Goal: Task Accomplishment & Management: Use online tool/utility

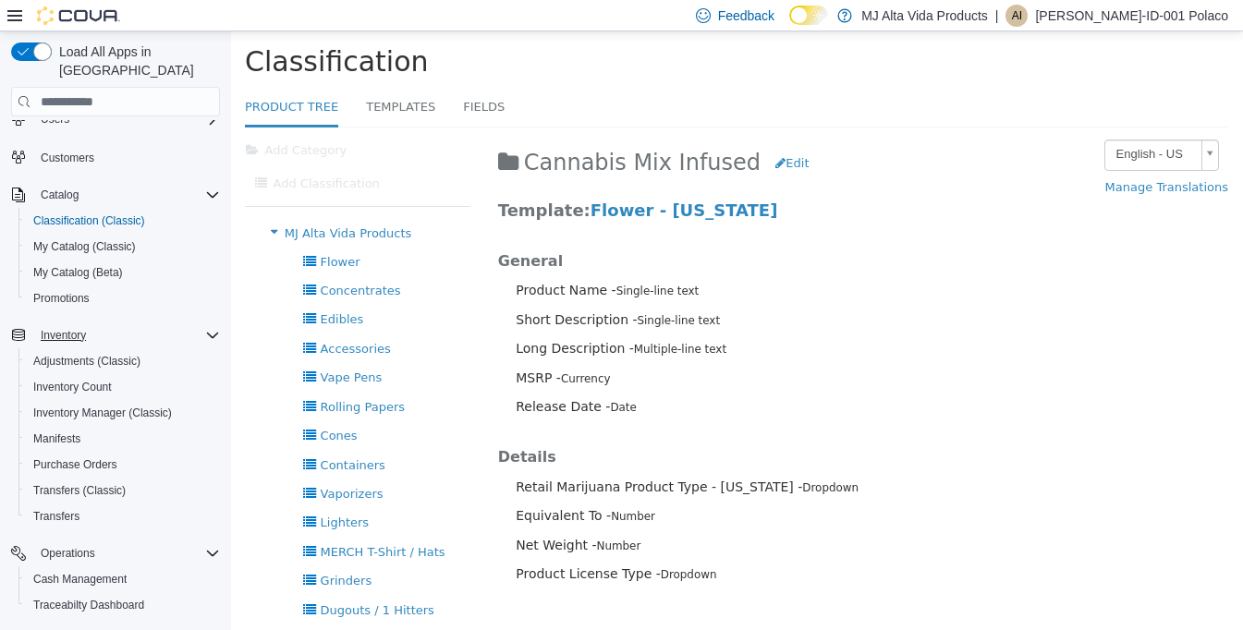
scroll to position [171, 0]
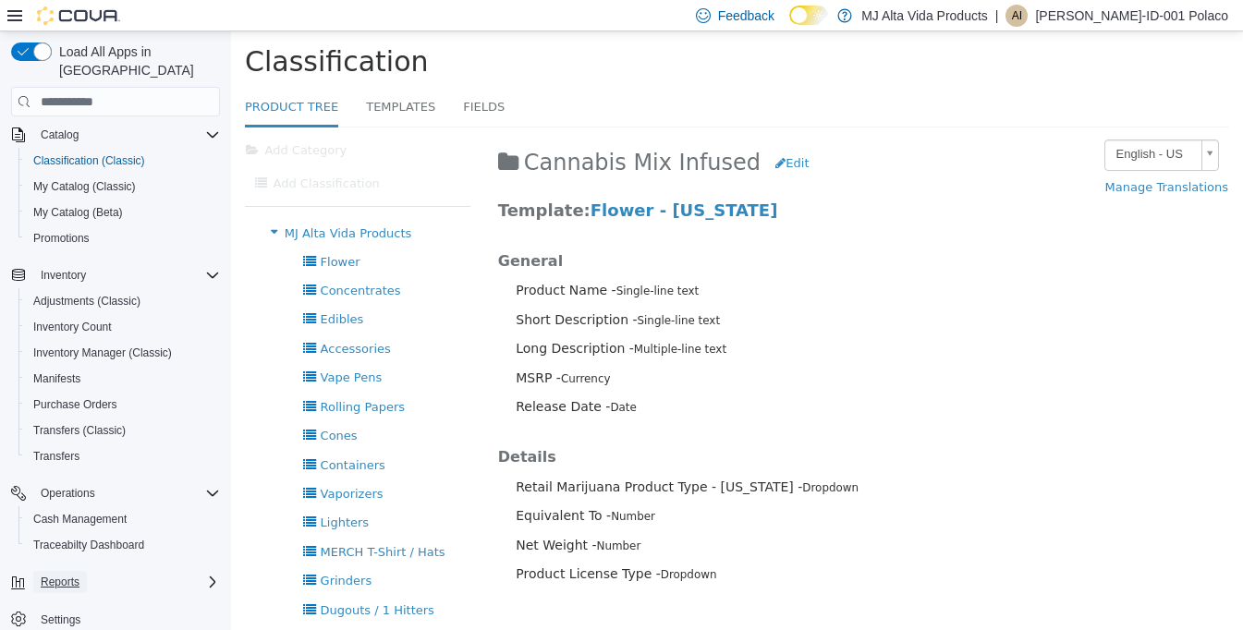
click at [67, 575] on span "Reports" at bounding box center [60, 582] width 39 height 15
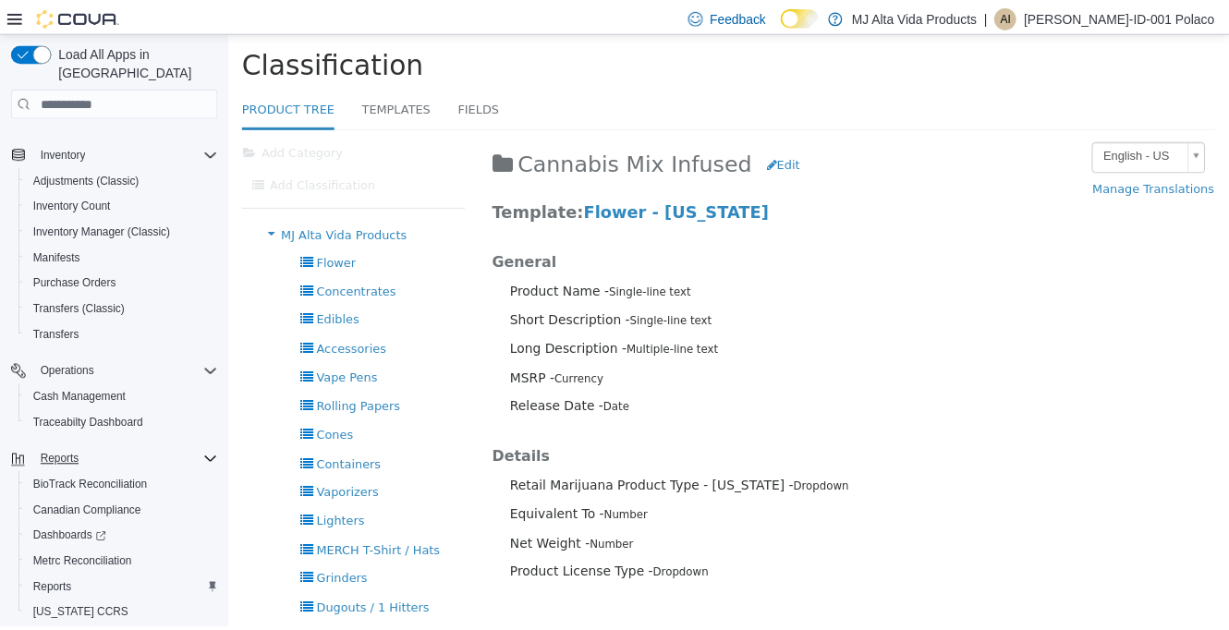
scroll to position [326, 0]
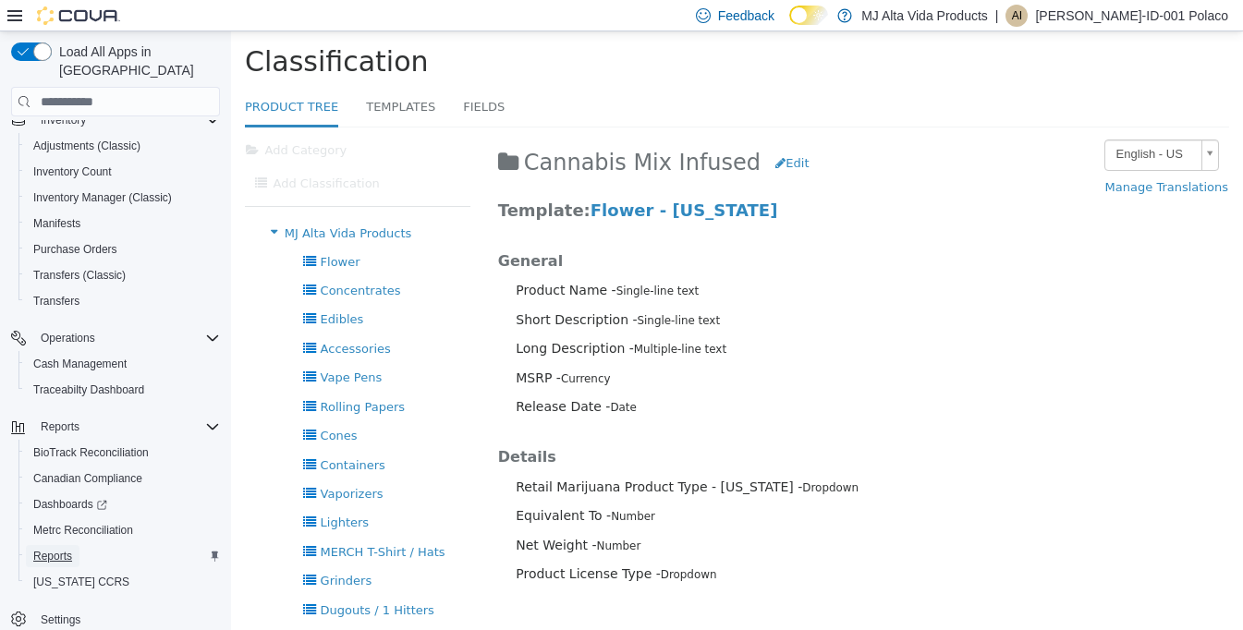
click at [57, 549] on span "Reports" at bounding box center [52, 556] width 39 height 15
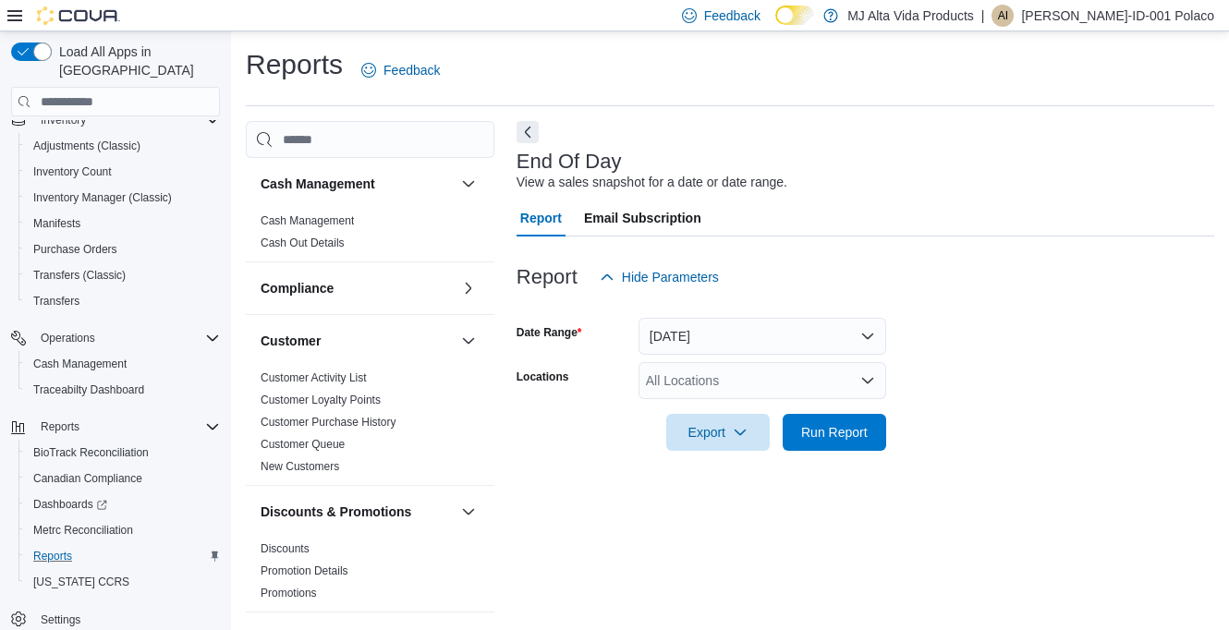
scroll to position [16, 0]
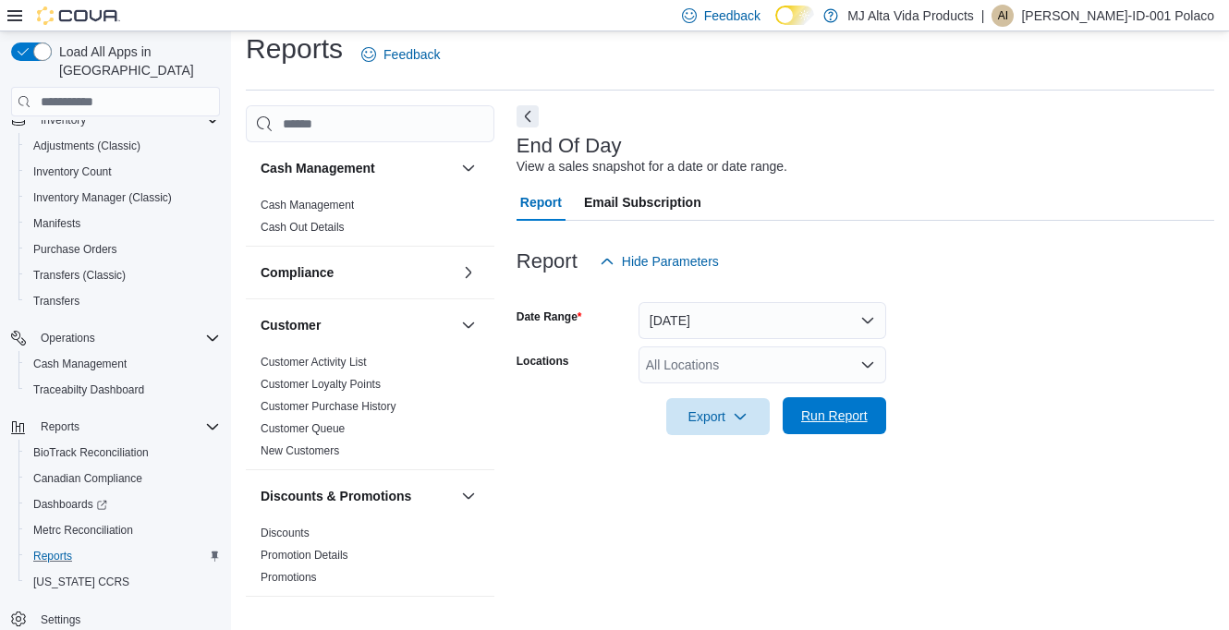
click at [863, 420] on span "Run Report" at bounding box center [834, 416] width 67 height 18
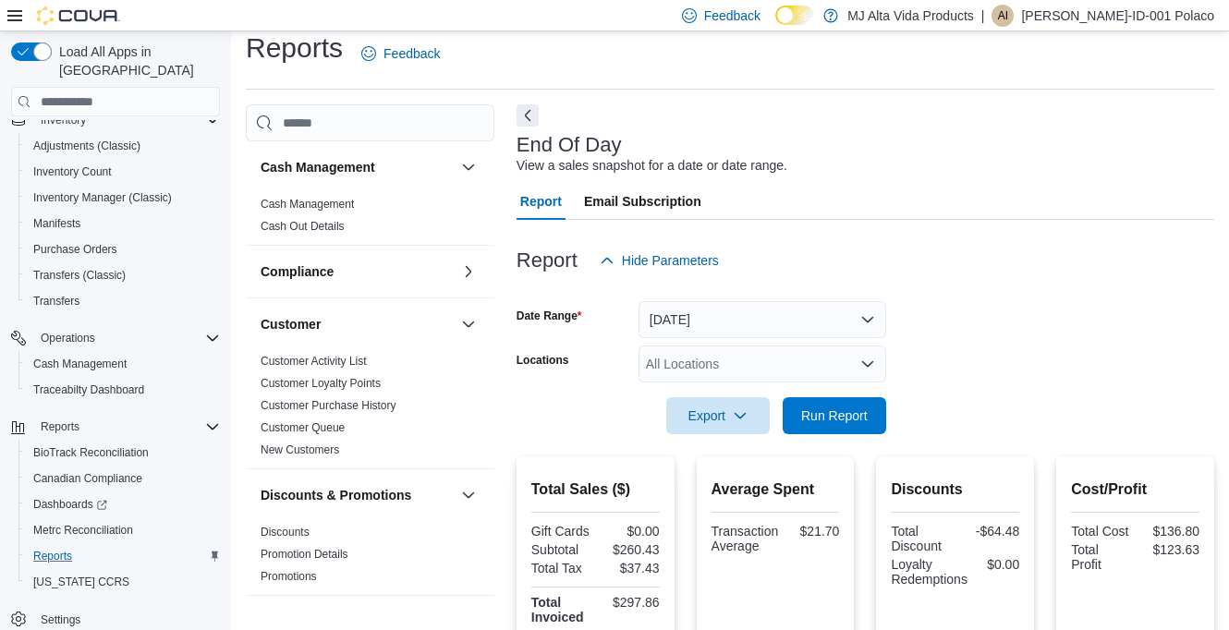
scroll to position [16, 0]
click at [844, 418] on span "Run Report" at bounding box center [834, 416] width 67 height 18
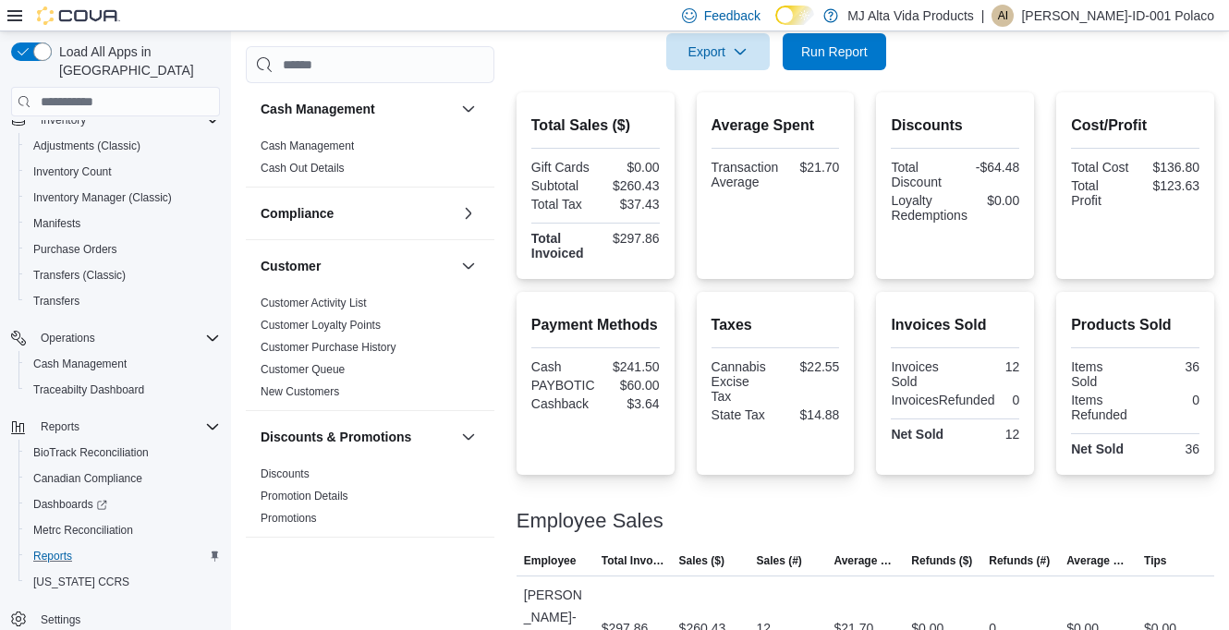
scroll to position [378, 0]
